Goal: Check status: Check status

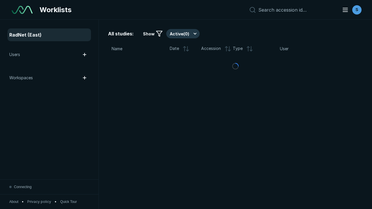
scroll to position [1587, 2421]
